Goal: Task Accomplishment & Management: Complete application form

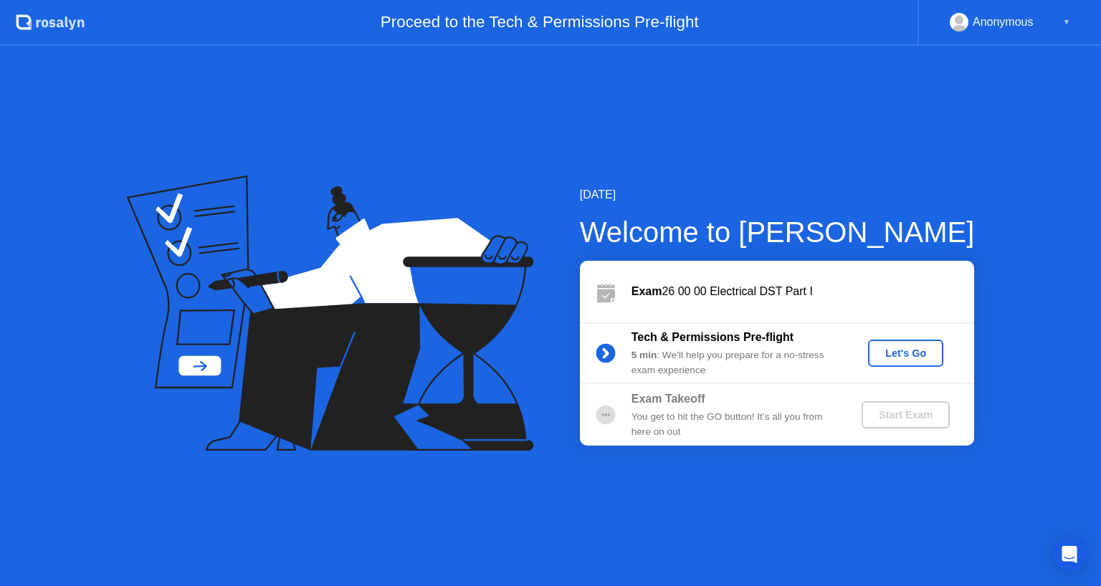
click at [907, 355] on div "Let's Go" at bounding box center [905, 353] width 64 height 11
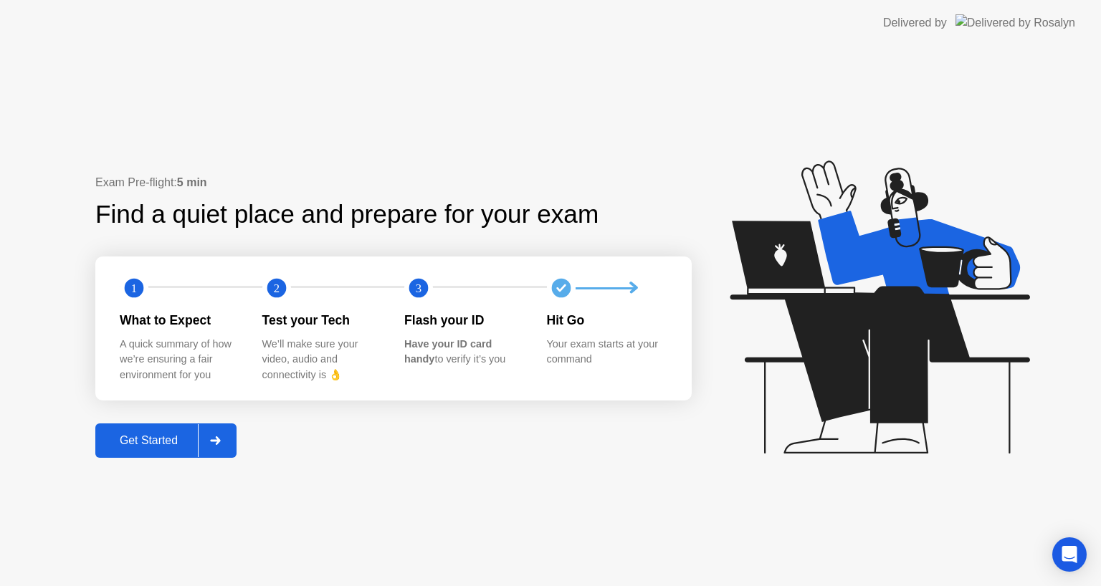
click at [175, 441] on div "Get Started" at bounding box center [149, 440] width 98 height 13
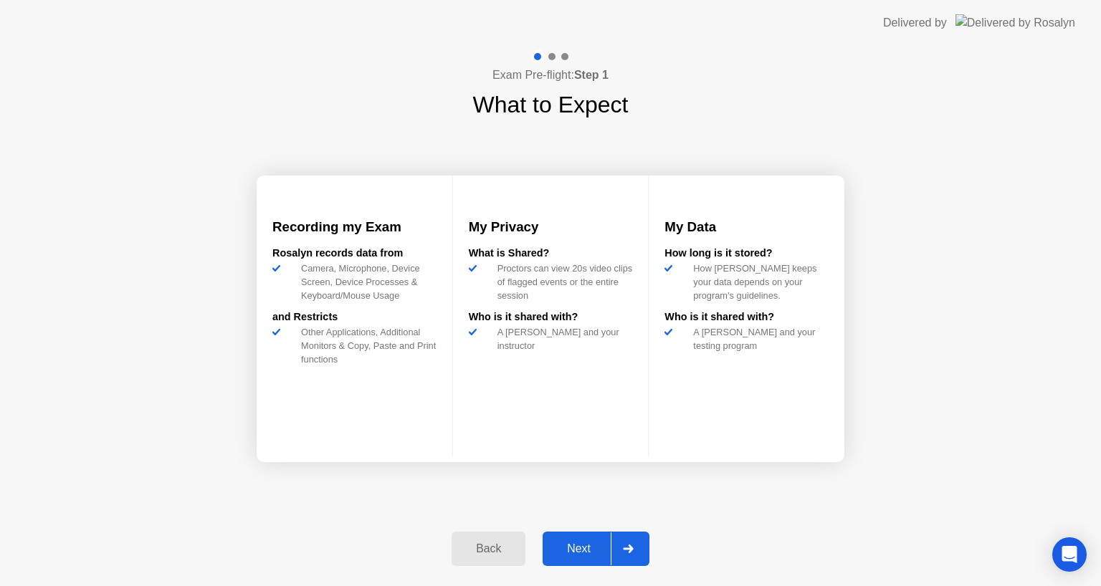
click at [585, 547] on div "Next" at bounding box center [579, 548] width 64 height 13
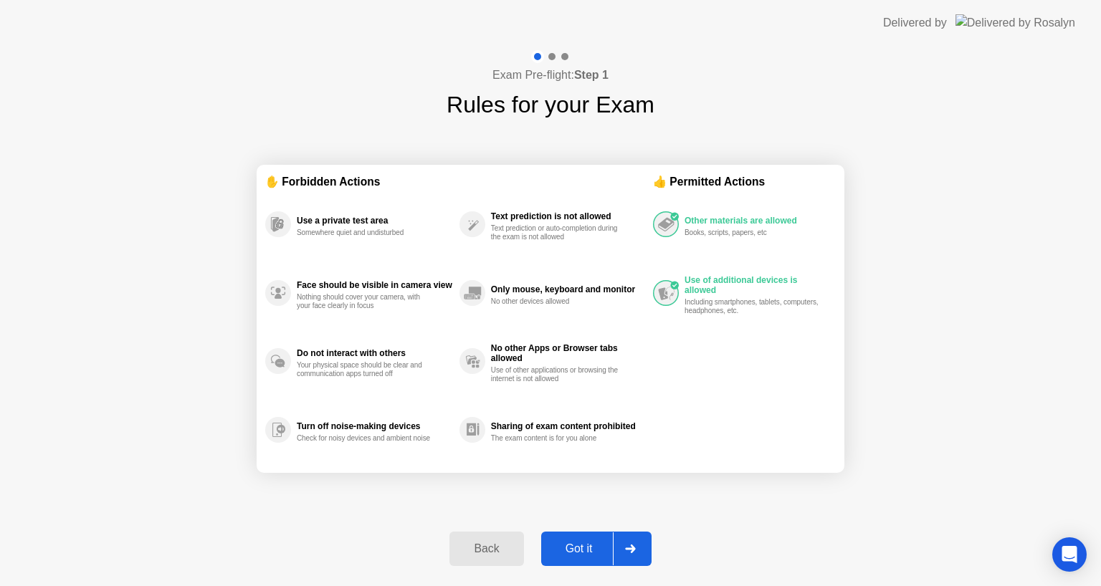
click at [585, 545] on div "Got it" at bounding box center [578, 548] width 67 height 13
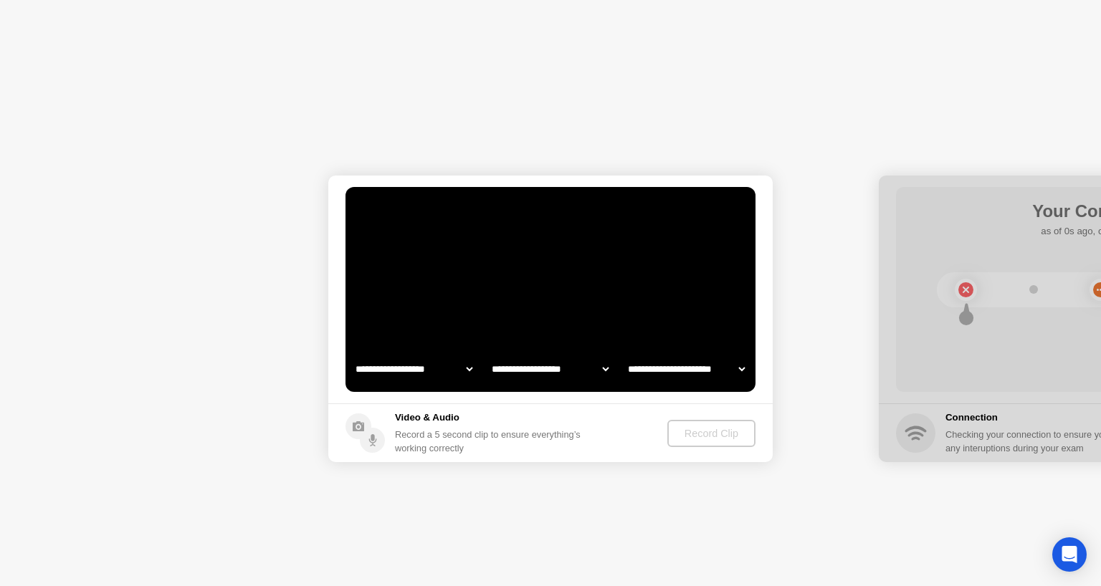
select select "**********"
select select "*******"
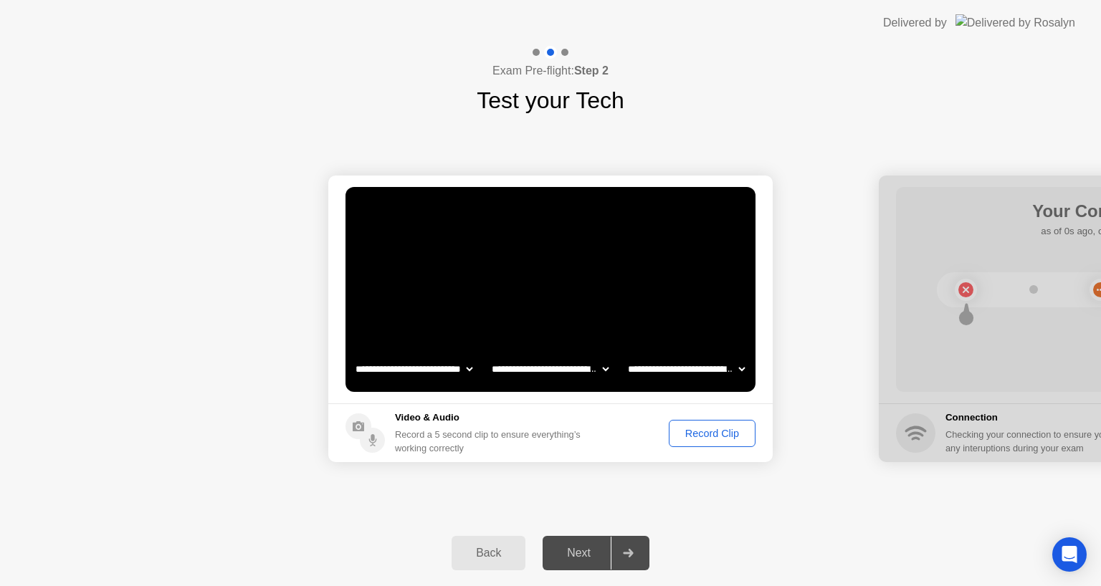
click at [714, 439] on div "Record Clip" at bounding box center [712, 433] width 77 height 11
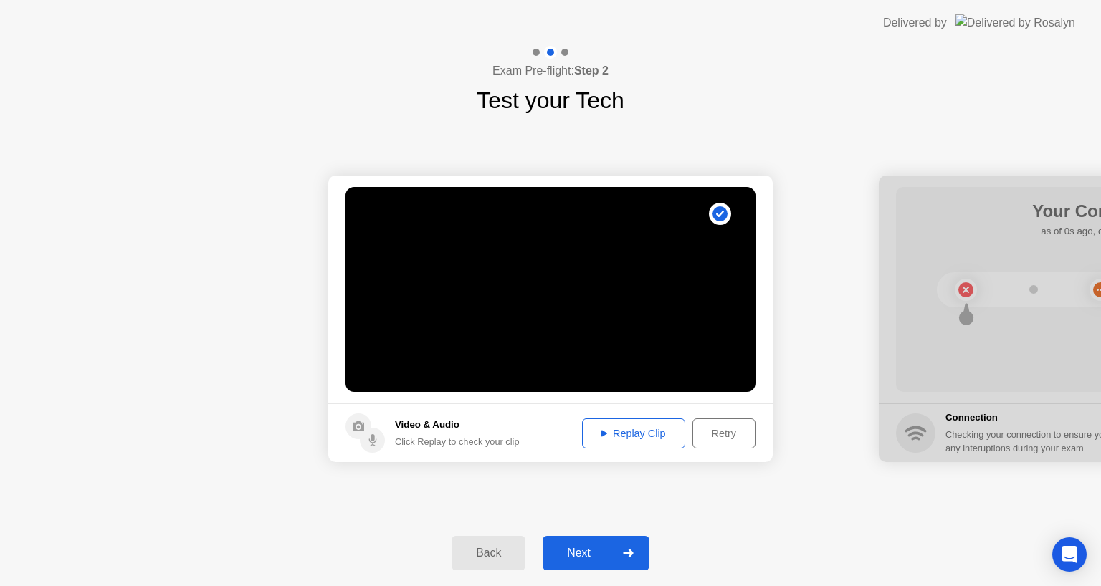
click at [636, 438] on div "Replay Clip" at bounding box center [633, 433] width 93 height 11
click at [789, 502] on div "**********" at bounding box center [550, 319] width 1101 height 403
click at [375, 437] on circle at bounding box center [372, 440] width 25 height 25
click at [738, 434] on div "Retry" at bounding box center [723, 433] width 53 height 11
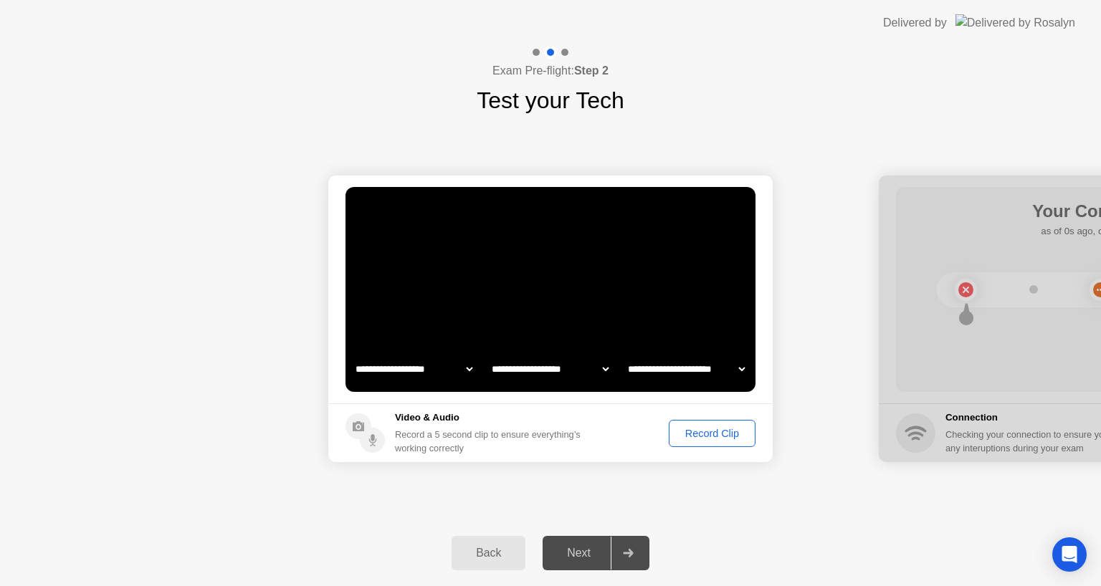
click at [685, 372] on select "**********" at bounding box center [686, 369] width 123 height 29
select select "**********"
click at [625, 355] on select "**********" at bounding box center [686, 369] width 123 height 29
click at [724, 438] on div "Record Clip" at bounding box center [712, 433] width 77 height 11
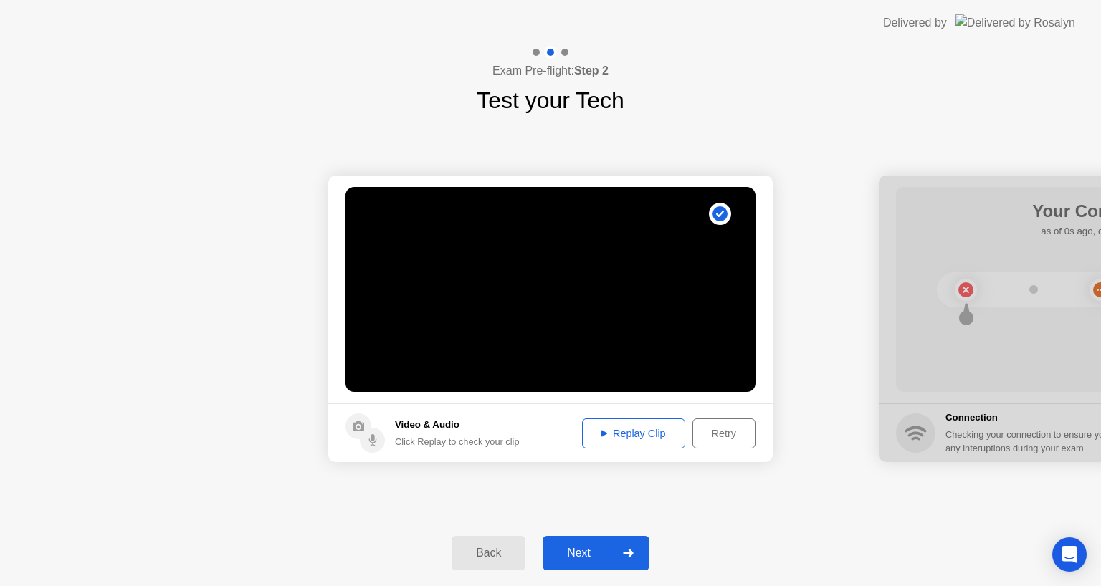
click at [643, 429] on div "Replay Clip" at bounding box center [633, 433] width 93 height 11
click at [637, 556] on div at bounding box center [627, 553] width 34 height 33
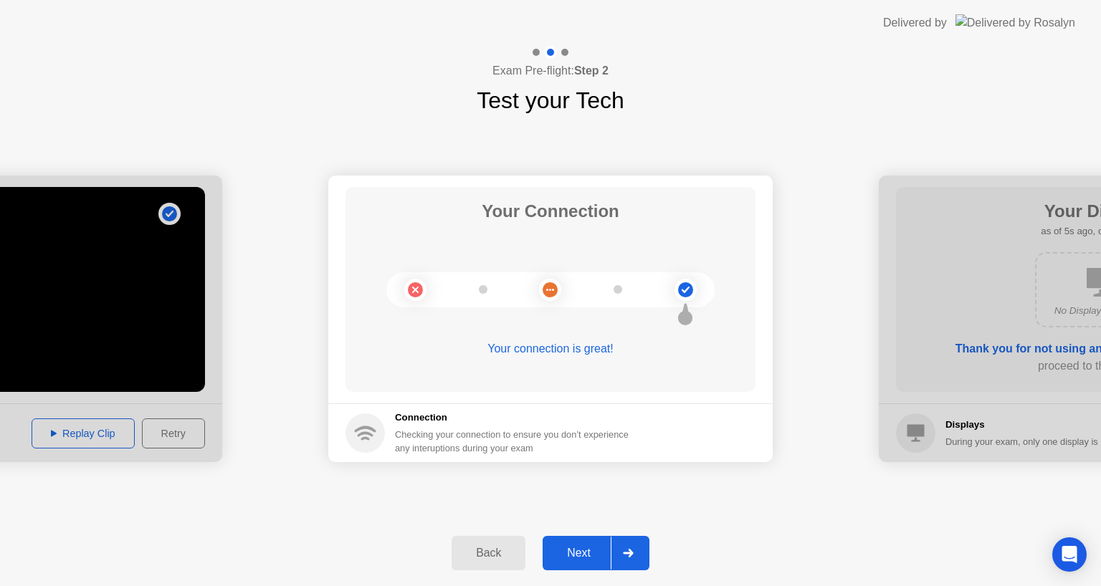
click at [642, 560] on div at bounding box center [627, 553] width 34 height 33
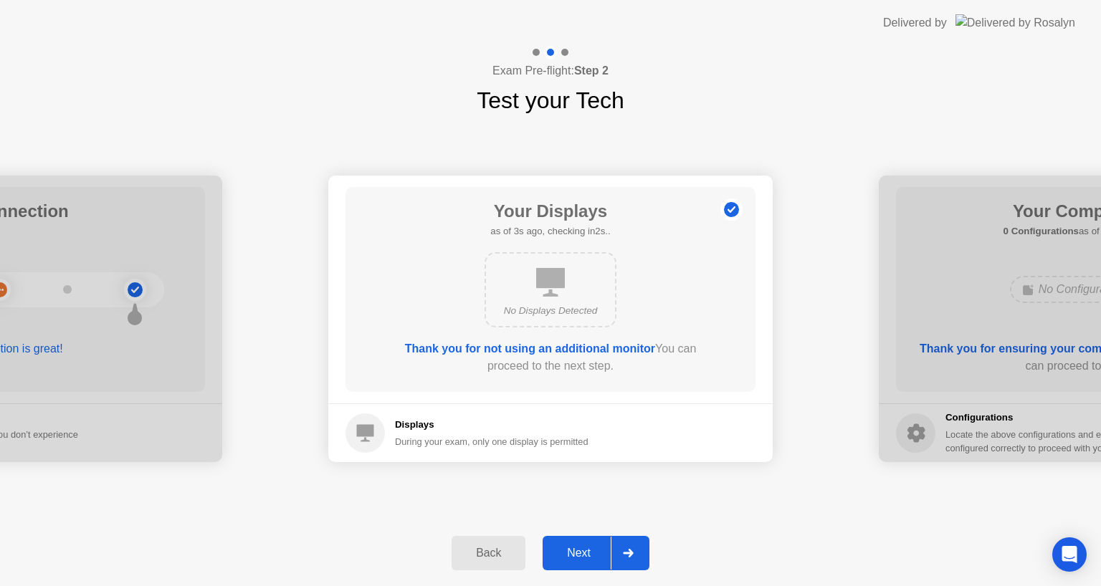
click at [642, 560] on div at bounding box center [627, 553] width 34 height 33
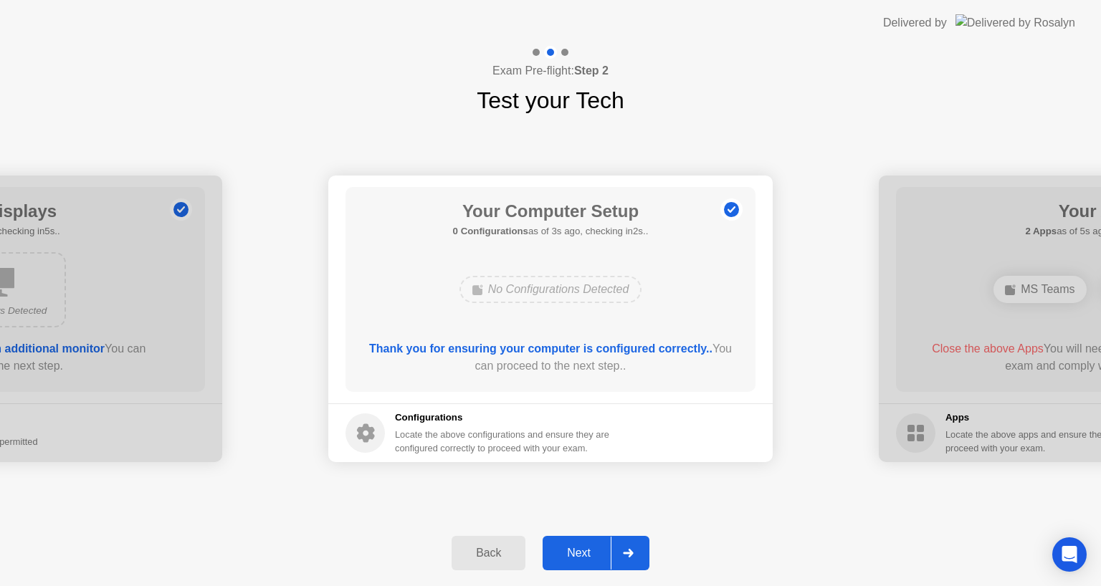
click at [642, 560] on div at bounding box center [627, 553] width 34 height 33
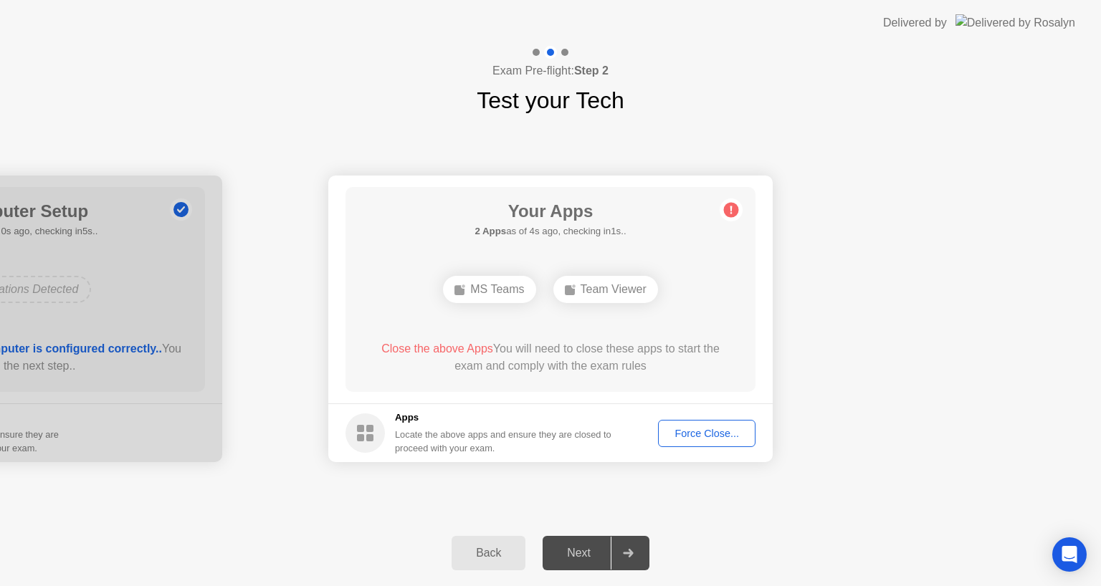
click at [720, 438] on div "Force Close..." at bounding box center [706, 433] width 87 height 11
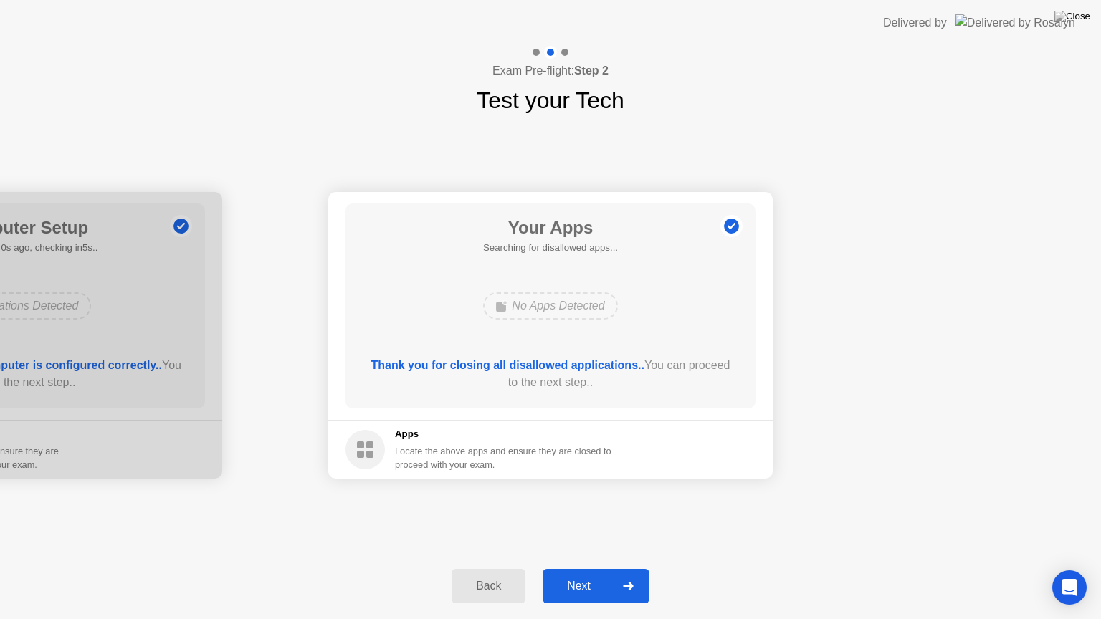
click at [636, 582] on div at bounding box center [627, 586] width 34 height 33
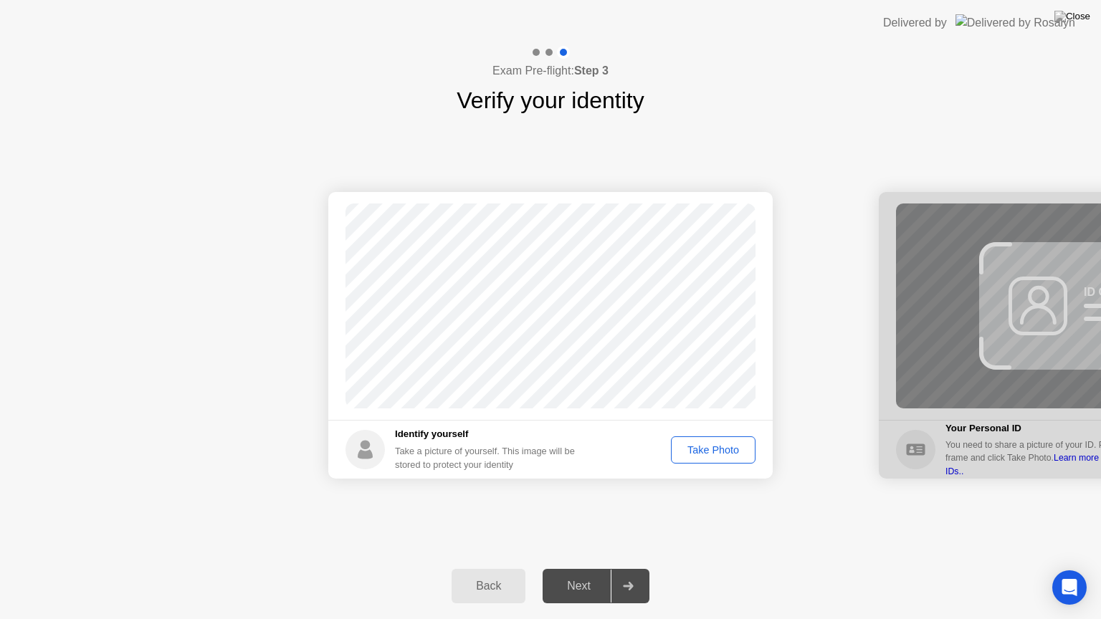
click at [710, 451] on div "Take Photo" at bounding box center [713, 449] width 75 height 11
click at [640, 585] on div at bounding box center [627, 586] width 34 height 33
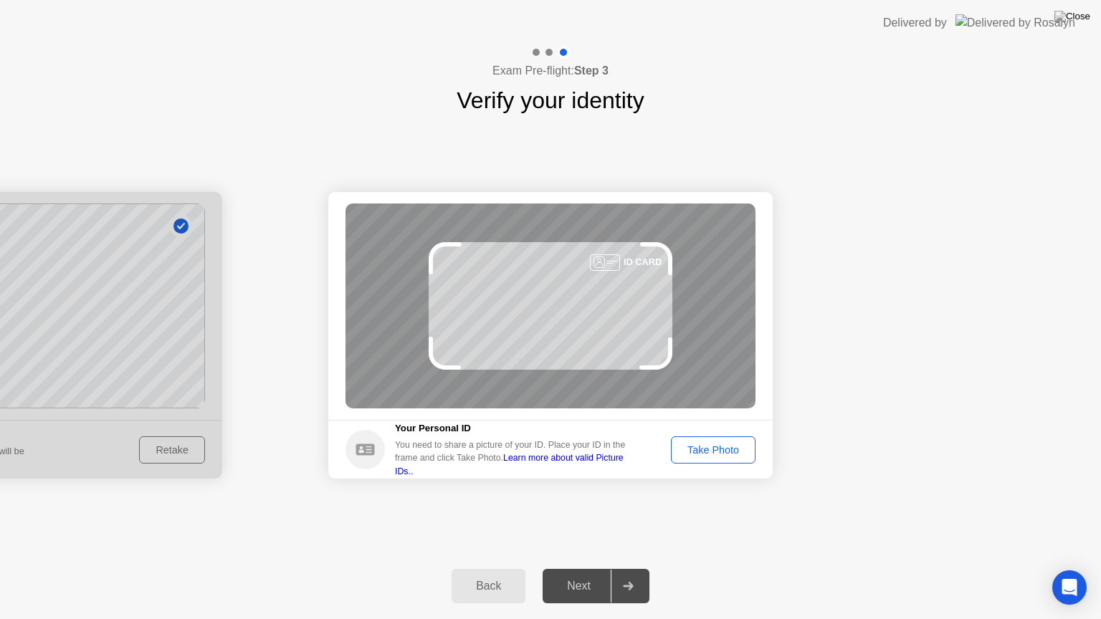
click at [732, 451] on div "Take Photo" at bounding box center [713, 449] width 75 height 11
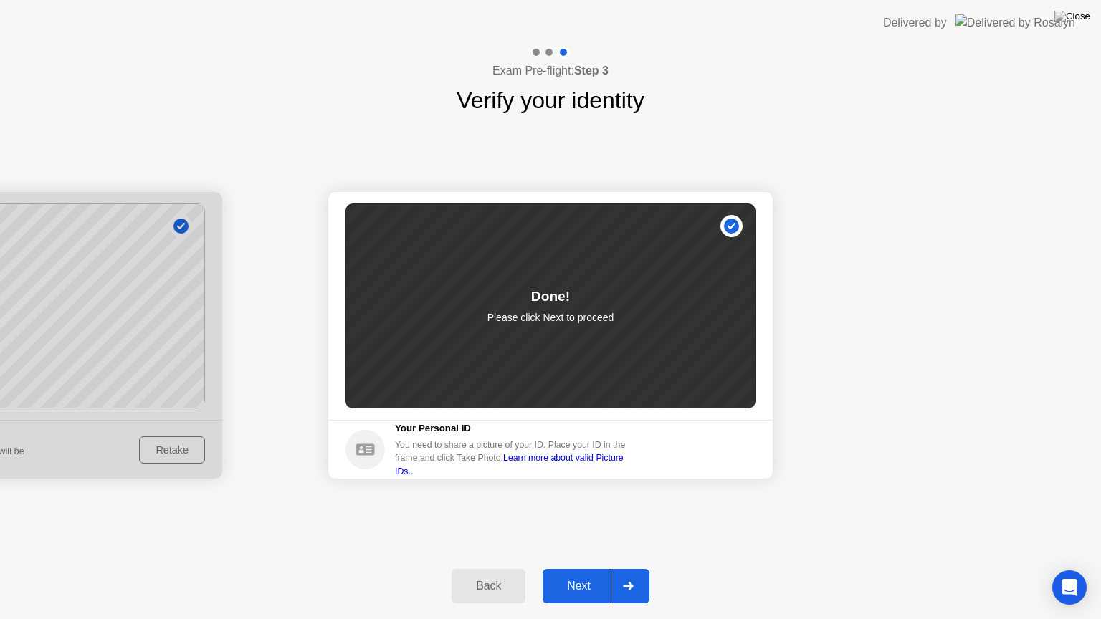
click at [635, 580] on div at bounding box center [627, 586] width 34 height 33
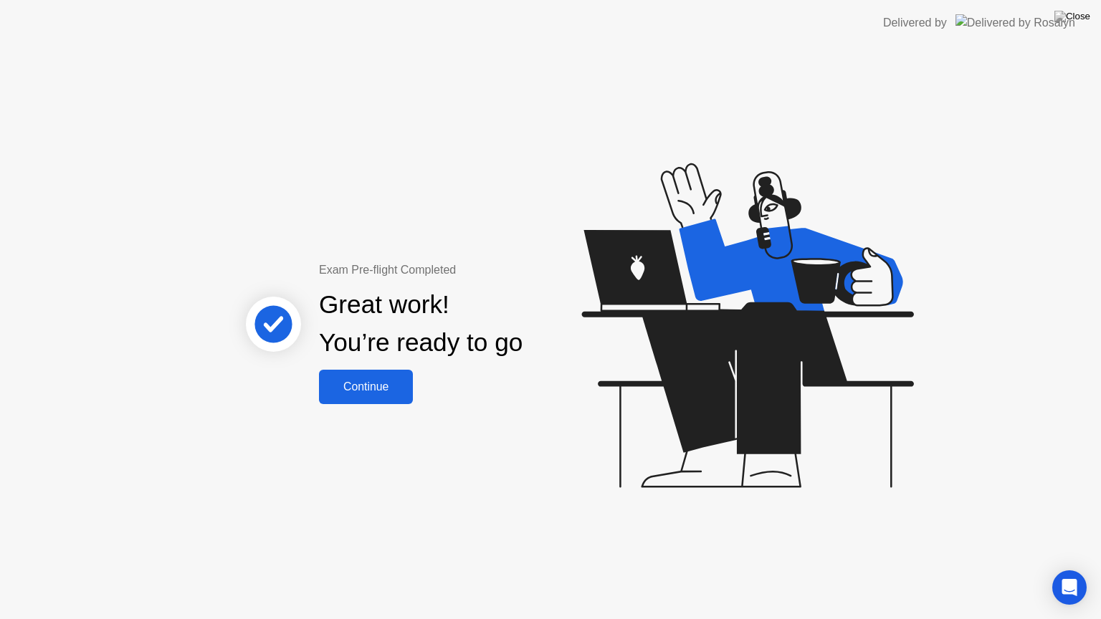
click at [391, 384] on div "Continue" at bounding box center [365, 386] width 85 height 13
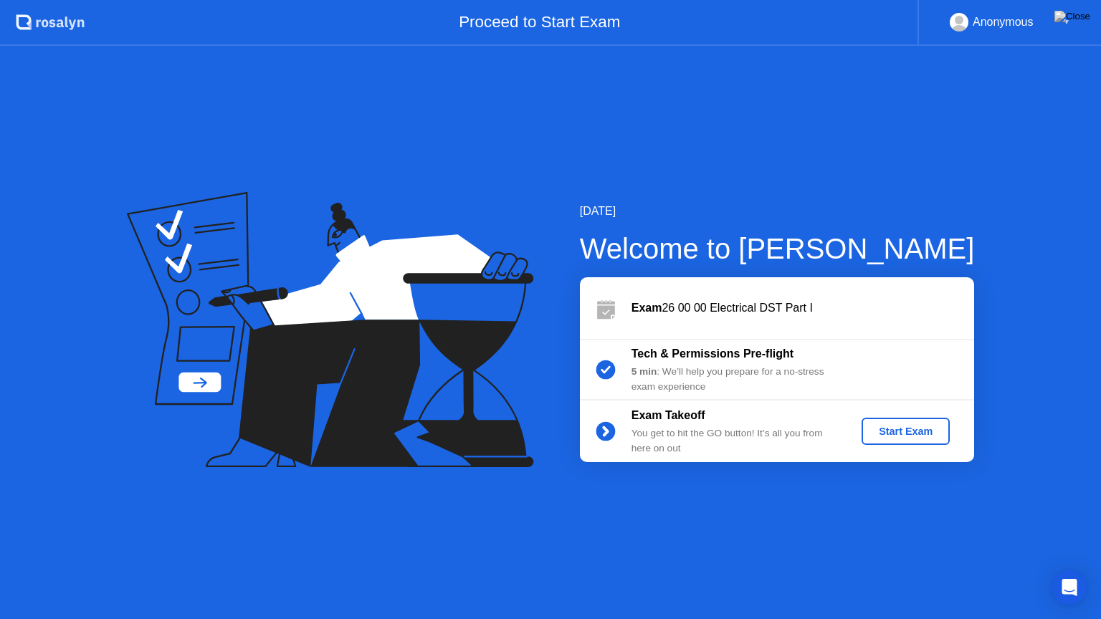
click at [923, 429] on div "Start Exam" at bounding box center [905, 431] width 77 height 11
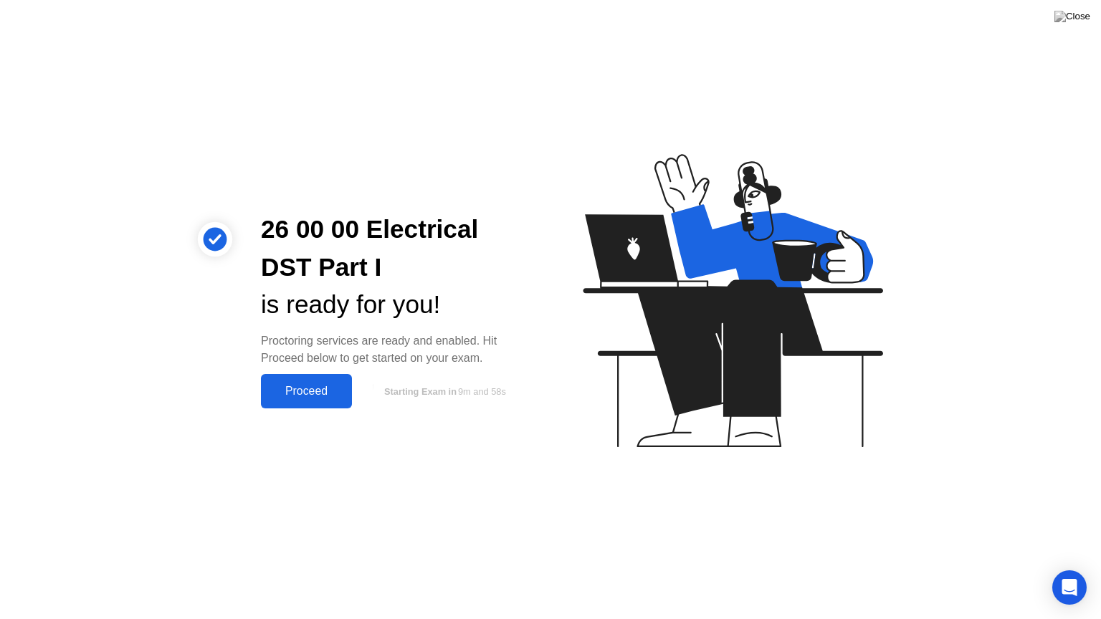
click at [322, 398] on div "Proceed" at bounding box center [306, 391] width 82 height 13
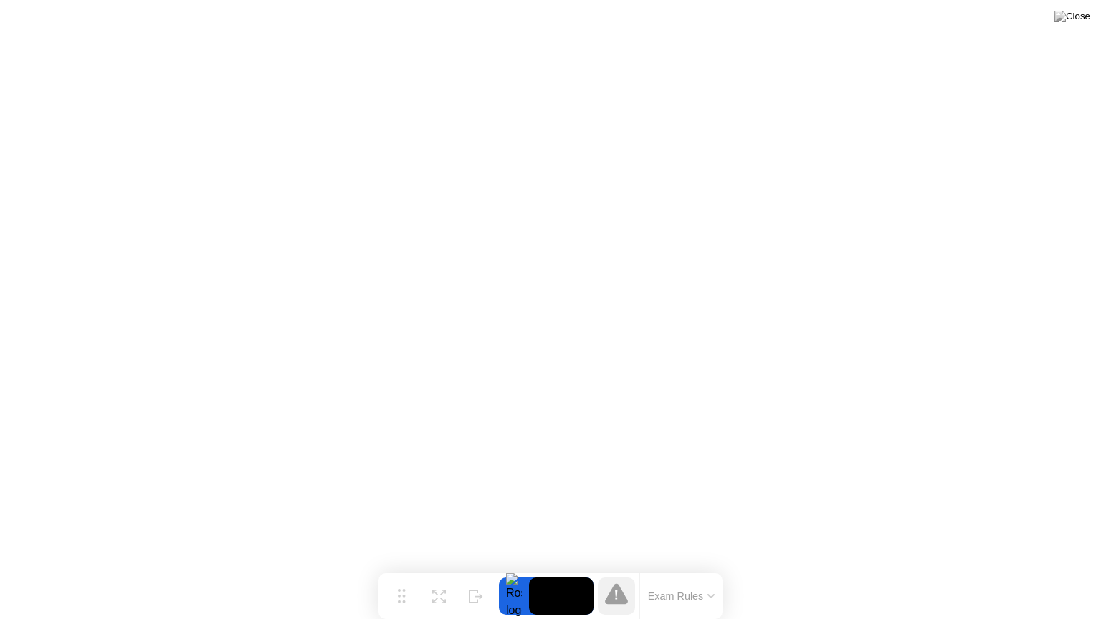
click at [712, 585] on icon at bounding box center [711, 596] width 6 height 3
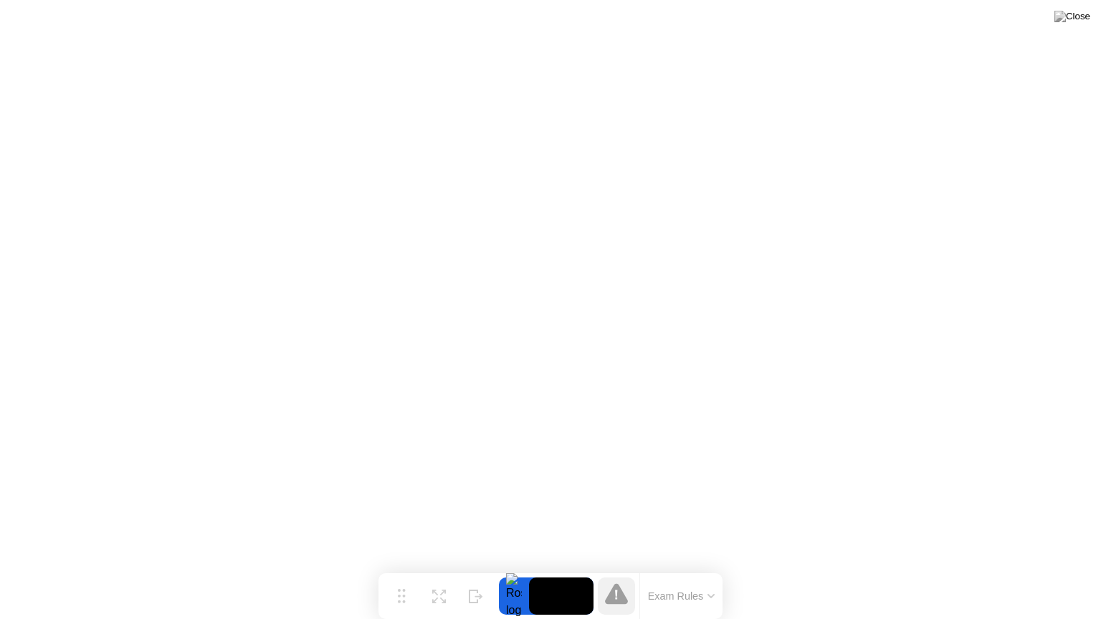
click at [628, 585] on div at bounding box center [616, 596] width 37 height 37
click at [684, 585] on button "Exam Rules" at bounding box center [681, 596] width 76 height 13
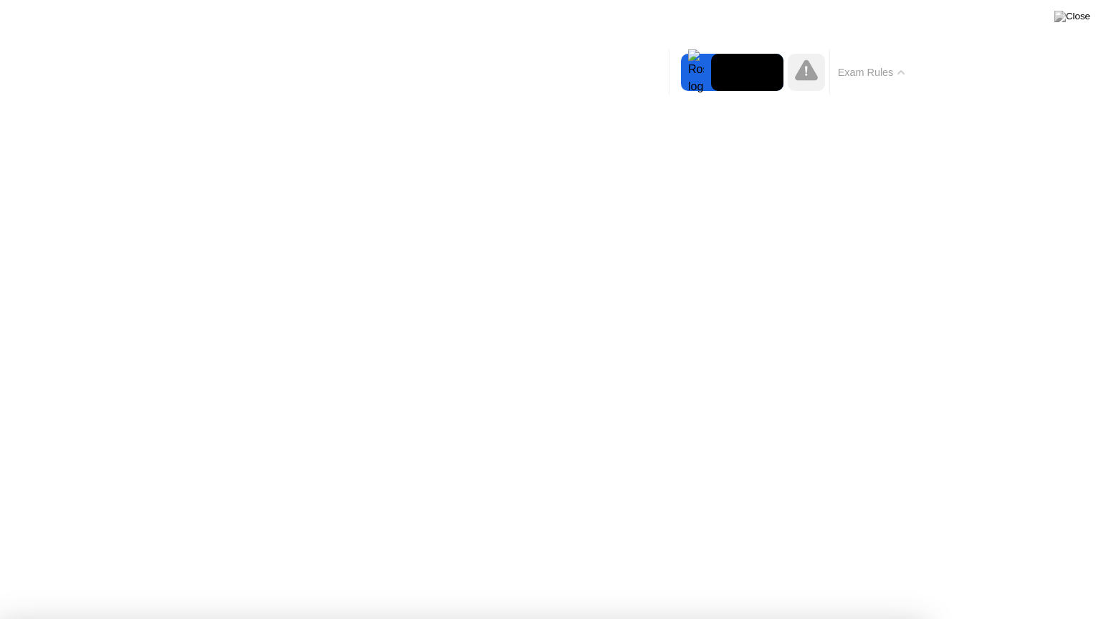
drag, startPoint x: 566, startPoint y: 537, endPoint x: 568, endPoint y: 526, distance: 11.7
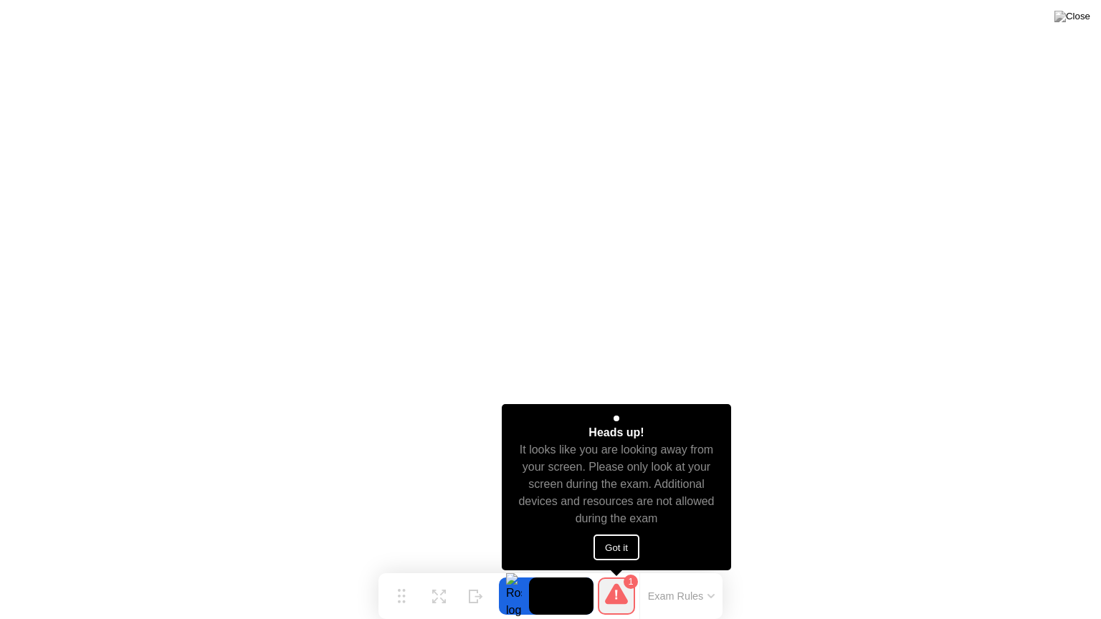
click at [610, 539] on button "Got it" at bounding box center [616, 548] width 46 height 26
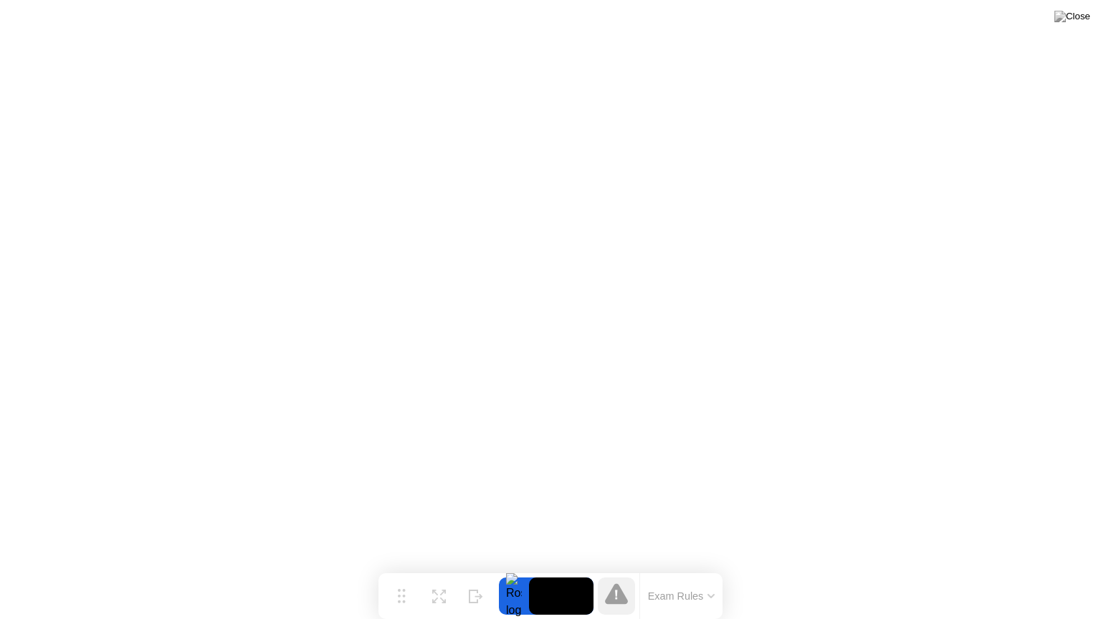
click at [669, 585] on button "Exam Rules" at bounding box center [681, 596] width 76 height 13
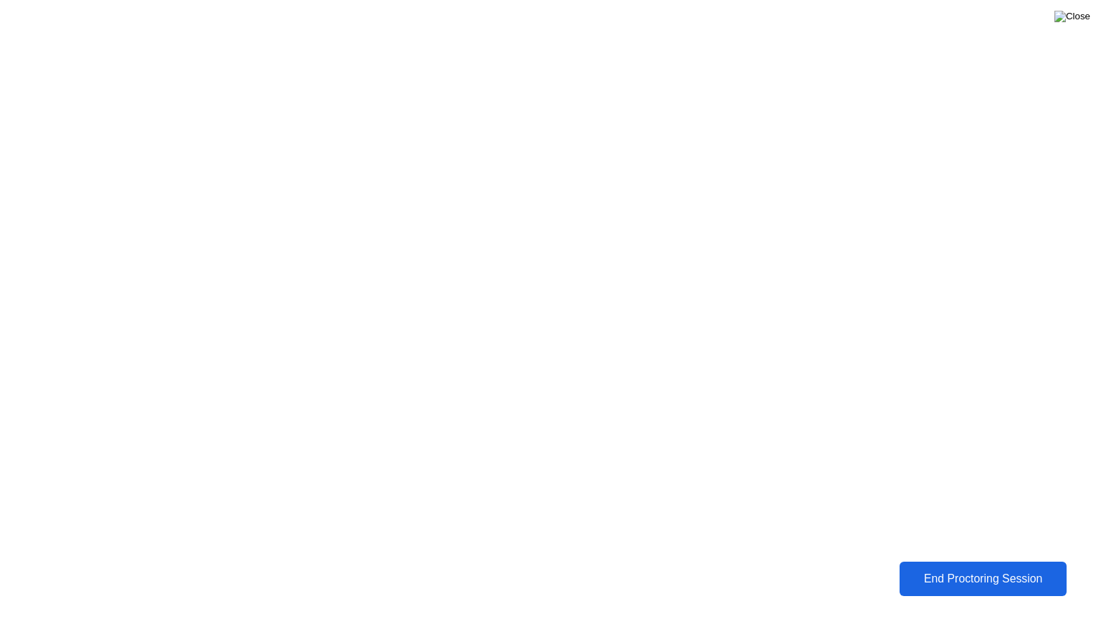
click at [1086, 20] on img at bounding box center [1072, 16] width 36 height 11
click at [916, 573] on div "End Proctoring Session" at bounding box center [983, 579] width 158 height 13
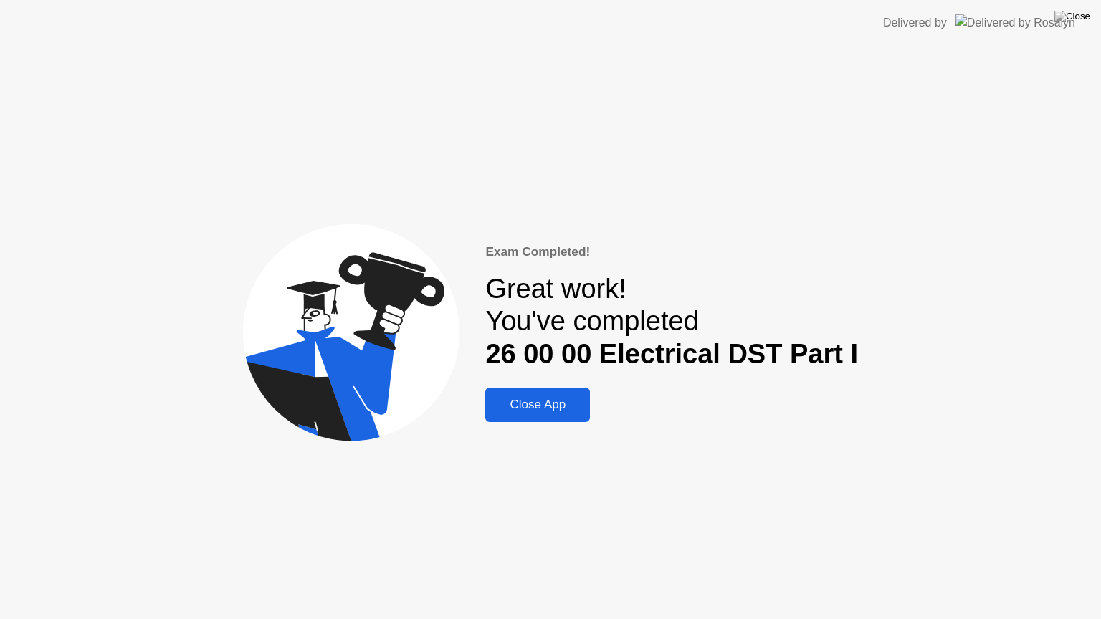
click at [555, 410] on div "Close App" at bounding box center [537, 405] width 96 height 14
